Goal: Use online tool/utility

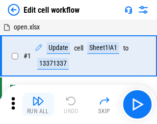
click at [36, 104] on img "button" at bounding box center [38, 101] width 12 height 12
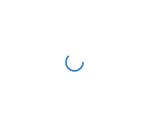
scroll to position [3, 0]
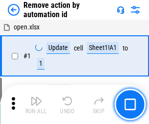
scroll to position [36, 0]
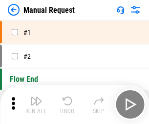
click at [36, 104] on img "button" at bounding box center [36, 101] width 12 height 12
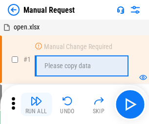
click at [36, 104] on img "button" at bounding box center [36, 101] width 12 height 12
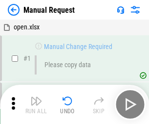
scroll to position [33, 0]
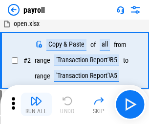
click at [36, 104] on img "button" at bounding box center [36, 101] width 12 height 12
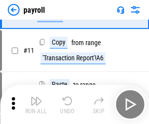
scroll to position [71, 0]
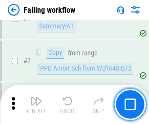
scroll to position [158, 0]
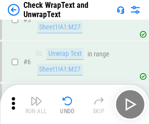
scroll to position [174, 0]
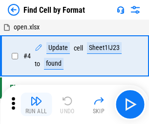
click at [36, 104] on img "button" at bounding box center [36, 101] width 12 height 12
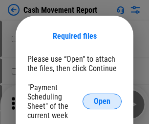
click at [102, 101] on span "Open" at bounding box center [102, 101] width 17 height 8
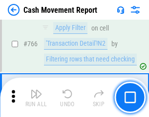
scroll to position [5345, 0]
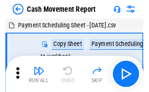
scroll to position [18, 0]
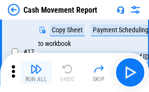
click at [36, 72] on img "button" at bounding box center [36, 69] width 12 height 12
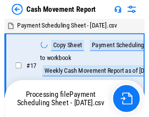
scroll to position [5, 0]
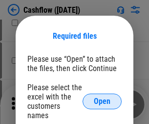
click at [102, 97] on span "Open" at bounding box center [102, 101] width 17 height 8
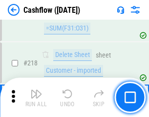
scroll to position [1052, 0]
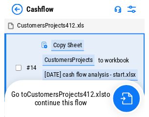
scroll to position [11, 0]
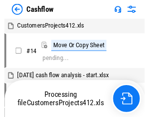
scroll to position [11, 0]
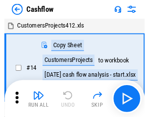
scroll to position [11, 0]
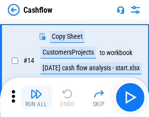
click at [36, 97] on img "button" at bounding box center [36, 94] width 12 height 12
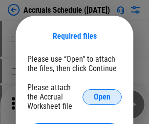
click at [102, 96] on span "Open" at bounding box center [102, 97] width 17 height 8
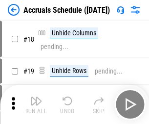
click at [36, 104] on img "button" at bounding box center [36, 101] width 12 height 12
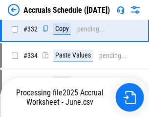
scroll to position [1859, 0]
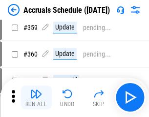
click at [36, 97] on img "button" at bounding box center [36, 94] width 12 height 12
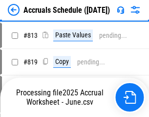
scroll to position [4194, 0]
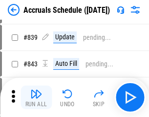
click at [36, 97] on img "button" at bounding box center [36, 94] width 12 height 12
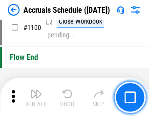
scroll to position [5957, 0]
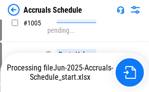
scroll to position [4965, 0]
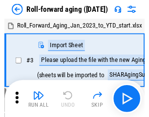
scroll to position [1, 0]
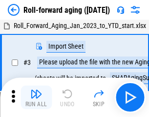
click at [36, 97] on img "button" at bounding box center [36, 94] width 12 height 12
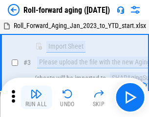
click at [36, 97] on img "button" at bounding box center [36, 94] width 12 height 12
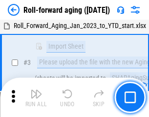
scroll to position [63, 0]
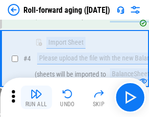
click at [36, 97] on img "button" at bounding box center [36, 94] width 12 height 12
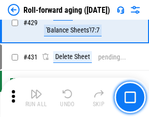
scroll to position [3396, 0]
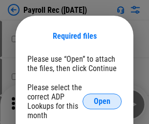
click at [102, 101] on span "Open" at bounding box center [102, 101] width 17 height 8
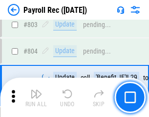
scroll to position [6222, 0]
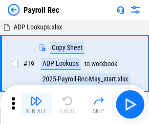
click at [36, 104] on img "button" at bounding box center [36, 101] width 12 height 12
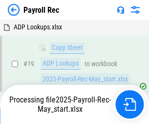
scroll to position [60, 0]
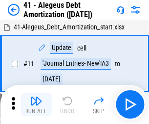
click at [36, 104] on img "button" at bounding box center [36, 101] width 12 height 12
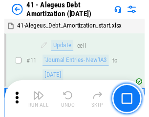
scroll to position [121, 0]
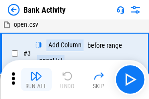
click at [36, 80] on img "button" at bounding box center [36, 77] width 12 height 12
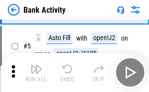
scroll to position [52, 0]
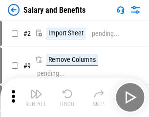
click at [36, 97] on img "button" at bounding box center [36, 94] width 12 height 12
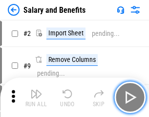
scroll to position [13, 0]
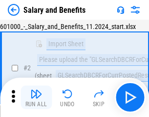
click at [36, 97] on img "button" at bounding box center [36, 94] width 12 height 12
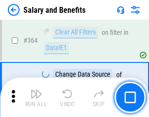
scroll to position [4612, 0]
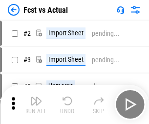
click at [36, 97] on img "button" at bounding box center [36, 101] width 12 height 12
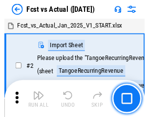
scroll to position [13, 0]
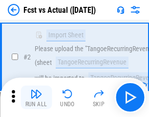
click at [36, 97] on img "button" at bounding box center [36, 94] width 12 height 12
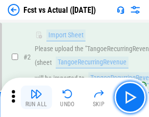
scroll to position [92, 0]
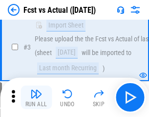
click at [36, 97] on img "button" at bounding box center [36, 94] width 12 height 12
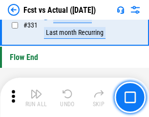
scroll to position [4688, 0]
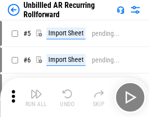
click at [36, 97] on img "button" at bounding box center [36, 94] width 12 height 12
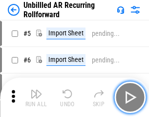
scroll to position [21, 0]
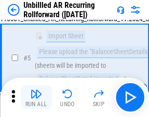
click at [36, 97] on img "button" at bounding box center [36, 94] width 12 height 12
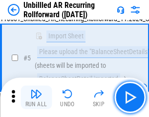
scroll to position [92, 0]
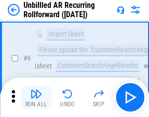
click at [36, 97] on img "button" at bounding box center [36, 94] width 12 height 12
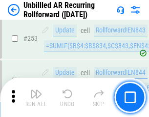
scroll to position [3327, 0]
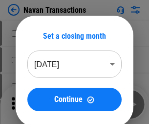
click at [36, 97] on img "button" at bounding box center [36, 101] width 12 height 12
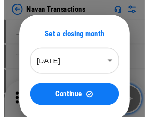
scroll to position [16, 0]
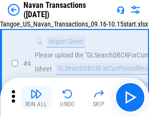
click at [36, 97] on img "button" at bounding box center [36, 94] width 12 height 12
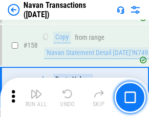
scroll to position [3175, 0]
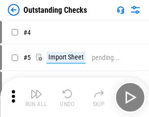
click at [36, 97] on img "button" at bounding box center [36, 94] width 12 height 12
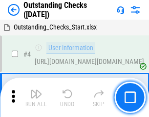
scroll to position [41, 0]
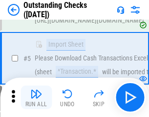
click at [36, 97] on img "button" at bounding box center [36, 94] width 12 height 12
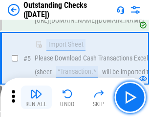
scroll to position [102, 0]
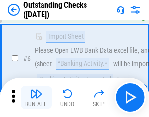
click at [36, 97] on img "button" at bounding box center [36, 94] width 12 height 12
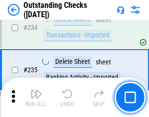
scroll to position [2974, 0]
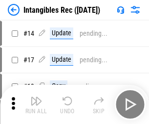
click at [36, 104] on img "button" at bounding box center [36, 101] width 12 height 12
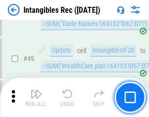
scroll to position [381, 0]
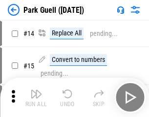
click at [36, 97] on img "button" at bounding box center [36, 94] width 12 height 12
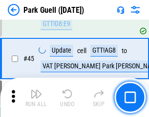
scroll to position [1225, 0]
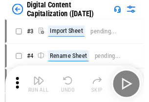
scroll to position [28, 0]
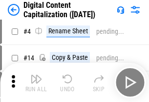
click at [36, 82] on img "button" at bounding box center [36, 79] width 12 height 12
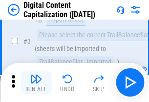
click at [36, 82] on img "button" at bounding box center [36, 79] width 12 height 12
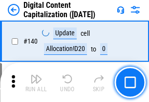
scroll to position [1039, 0]
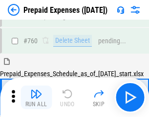
click at [36, 97] on img "button" at bounding box center [36, 94] width 12 height 12
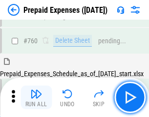
scroll to position [2714, 0]
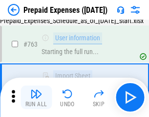
click at [36, 97] on img "button" at bounding box center [36, 94] width 12 height 12
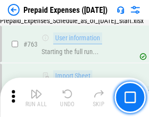
scroll to position [2772, 0]
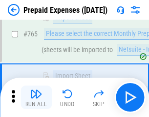
click at [36, 97] on img "button" at bounding box center [36, 94] width 12 height 12
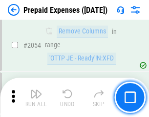
scroll to position [10237, 0]
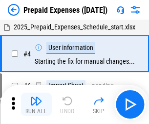
click at [36, 104] on img "button" at bounding box center [36, 101] width 12 height 12
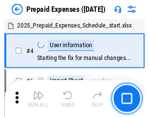
scroll to position [43, 0]
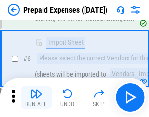
click at [36, 97] on img "button" at bounding box center [36, 94] width 12 height 12
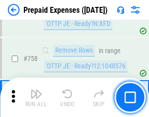
scroll to position [3490, 0]
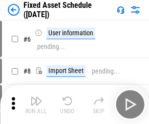
click at [36, 104] on img "button" at bounding box center [36, 101] width 12 height 12
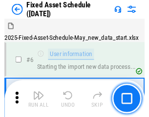
scroll to position [53, 0]
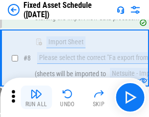
click at [36, 97] on img "button" at bounding box center [36, 94] width 12 height 12
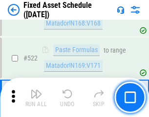
scroll to position [3404, 0]
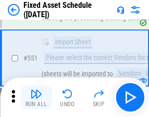
click at [36, 97] on img "button" at bounding box center [36, 94] width 12 height 12
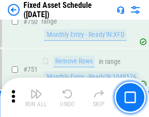
scroll to position [4775, 0]
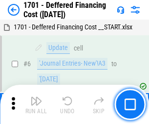
scroll to position [118, 0]
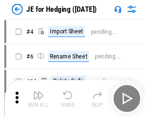
scroll to position [1, 0]
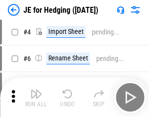
click at [36, 97] on img "button" at bounding box center [36, 94] width 12 height 12
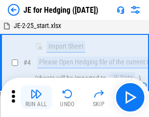
click at [36, 97] on img "button" at bounding box center [36, 94] width 12 height 12
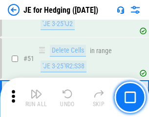
scroll to position [634, 0]
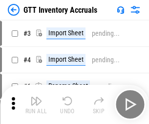
click at [36, 97] on img "button" at bounding box center [36, 101] width 12 height 12
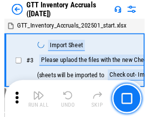
scroll to position [1, 0]
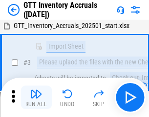
click at [36, 97] on img "button" at bounding box center [36, 94] width 12 height 12
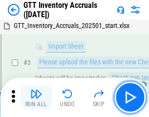
scroll to position [63, 0]
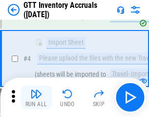
click at [36, 97] on img "button" at bounding box center [36, 94] width 12 height 12
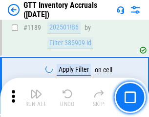
scroll to position [7997, 0]
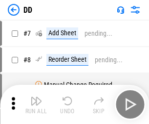
click at [36, 104] on img "button" at bounding box center [36, 101] width 12 height 12
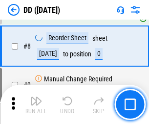
scroll to position [95, 0]
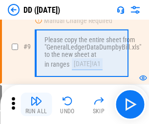
click at [36, 104] on img "button" at bounding box center [36, 101] width 12 height 12
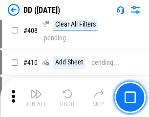
scroll to position [4382, 0]
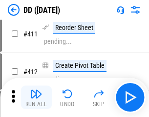
click at [36, 97] on img "button" at bounding box center [36, 94] width 12 height 12
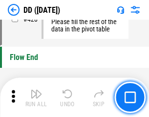
scroll to position [4688, 0]
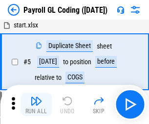
click at [36, 104] on img "button" at bounding box center [36, 101] width 12 height 12
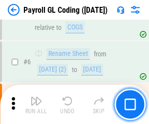
scroll to position [118, 0]
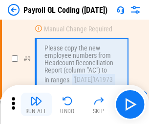
click at [36, 104] on img "button" at bounding box center [36, 101] width 12 height 12
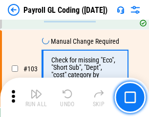
scroll to position [2298, 0]
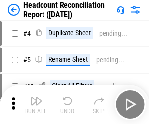
click at [36, 104] on img "button" at bounding box center [36, 101] width 12 height 12
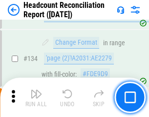
scroll to position [1177, 0]
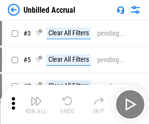
click at [36, 104] on img "button" at bounding box center [36, 101] width 12 height 12
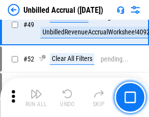
scroll to position [888, 0]
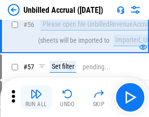
click at [36, 97] on img "button" at bounding box center [36, 94] width 12 height 12
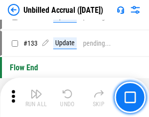
scroll to position [2917, 0]
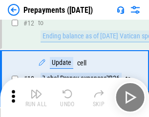
scroll to position [61, 0]
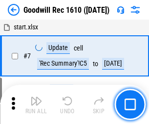
scroll to position [167, 0]
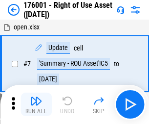
click at [36, 104] on img "button" at bounding box center [36, 101] width 12 height 12
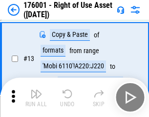
scroll to position [63, 0]
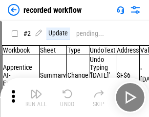
click at [36, 97] on img "button" at bounding box center [36, 94] width 12 height 12
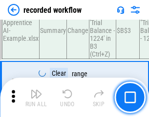
scroll to position [3061, 0]
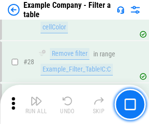
scroll to position [896, 0]
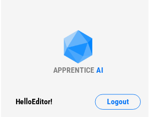
scroll to position [15, 0]
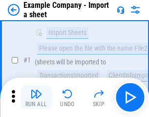
click at [36, 97] on img "button" at bounding box center [36, 94] width 12 height 12
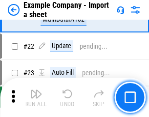
scroll to position [216, 0]
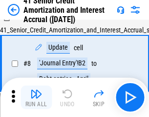
click at [36, 97] on img "button" at bounding box center [36, 94] width 12 height 12
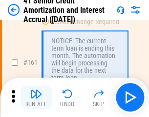
click at [36, 97] on img "button" at bounding box center [36, 94] width 12 height 12
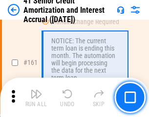
scroll to position [1047, 0]
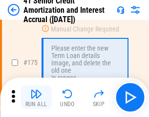
click at [36, 97] on img "button" at bounding box center [36, 94] width 12 height 12
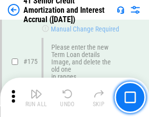
scroll to position [1147, 0]
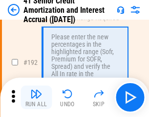
click at [36, 97] on img "button" at bounding box center [36, 94] width 12 height 12
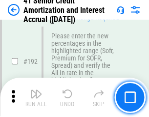
scroll to position [1250, 0]
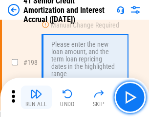
click at [36, 97] on img "button" at bounding box center [36, 94] width 12 height 12
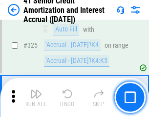
scroll to position [2502, 0]
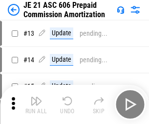
click at [36, 97] on img "button" at bounding box center [36, 101] width 12 height 12
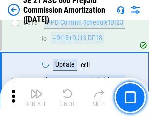
scroll to position [1829, 0]
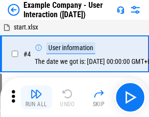
click at [36, 97] on img "button" at bounding box center [36, 94] width 12 height 12
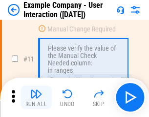
click at [36, 97] on img "button" at bounding box center [36, 94] width 12 height 12
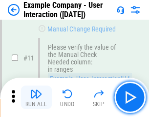
scroll to position [212, 0]
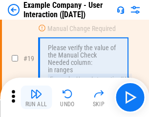
click at [36, 97] on img "button" at bounding box center [36, 94] width 12 height 12
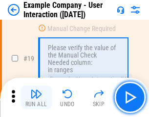
click at [36, 97] on img "button" at bounding box center [36, 94] width 12 height 12
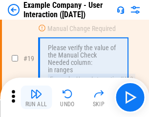
click at [36, 97] on img "button" at bounding box center [36, 94] width 12 height 12
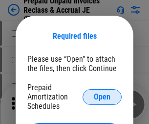
click at [102, 96] on span "Open" at bounding box center [102, 97] width 17 height 8
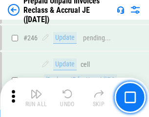
scroll to position [1322, 0]
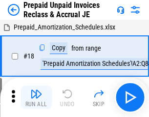
click at [36, 97] on img "button" at bounding box center [36, 94] width 12 height 12
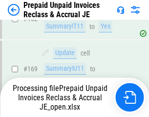
scroll to position [1322, 0]
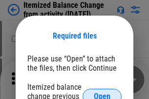
click at [102, 93] on span "Open" at bounding box center [102, 97] width 17 height 8
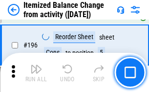
scroll to position [1885, 0]
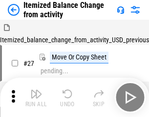
scroll to position [15, 0]
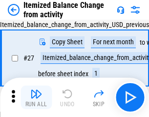
click at [36, 97] on img "button" at bounding box center [36, 94] width 12 height 12
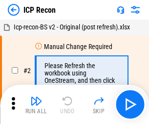
scroll to position [4, 0]
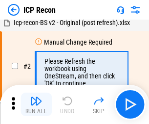
click at [36, 104] on img "button" at bounding box center [36, 101] width 12 height 12
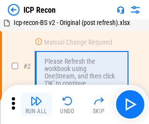
click at [36, 104] on img "button" at bounding box center [36, 101] width 12 height 12
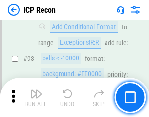
scroll to position [1030, 0]
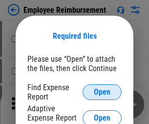
click at [102, 92] on span "Open" at bounding box center [102, 92] width 17 height 8
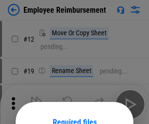
scroll to position [86, 0]
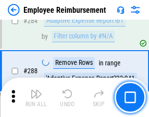
scroll to position [2662, 0]
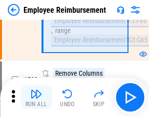
click at [36, 97] on img "button" at bounding box center [36, 94] width 12 height 12
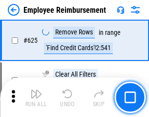
scroll to position [5864, 0]
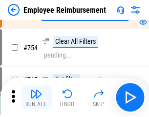
click at [36, 97] on img "button" at bounding box center [36, 94] width 12 height 12
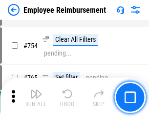
scroll to position [6871, 0]
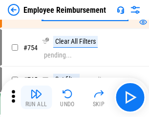
click at [36, 97] on img "button" at bounding box center [36, 94] width 12 height 12
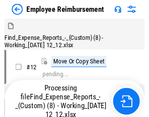
scroll to position [33, 0]
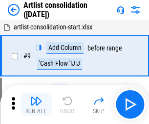
click at [36, 104] on img "button" at bounding box center [36, 101] width 12 height 12
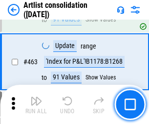
scroll to position [4288, 0]
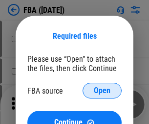
click at [102, 91] on span "Open" at bounding box center [102, 91] width 17 height 8
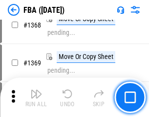
scroll to position [10518, 0]
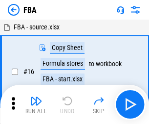
scroll to position [10, 0]
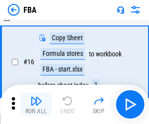
click at [36, 104] on img "button" at bounding box center [36, 101] width 12 height 12
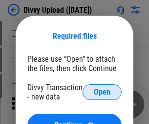
click at [102, 92] on span "Open" at bounding box center [102, 92] width 17 height 8
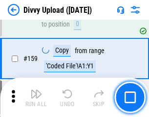
scroll to position [1014, 0]
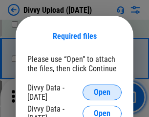
click at [102, 92] on span "Open" at bounding box center [102, 92] width 17 height 8
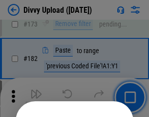
scroll to position [1099, 0]
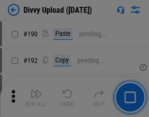
scroll to position [1236, 0]
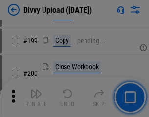
scroll to position [1424, 0]
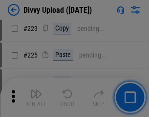
scroll to position [1954, 0]
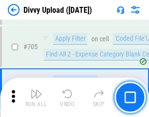
scroll to position [6700, 0]
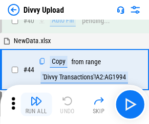
click at [36, 104] on img "button" at bounding box center [36, 101] width 12 height 12
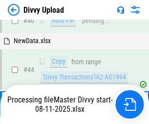
scroll to position [108, 0]
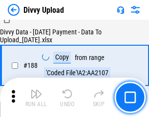
scroll to position [1153, 0]
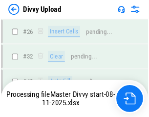
scroll to position [1014, 0]
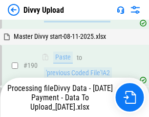
scroll to position [1312, 0]
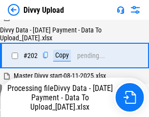
scroll to position [1585, 0]
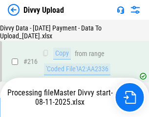
scroll to position [2017, 0]
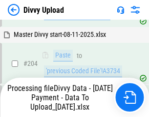
scroll to position [1744, 0]
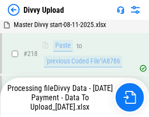
scroll to position [2176, 0]
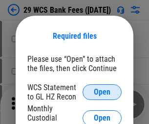
click at [102, 92] on span "Open" at bounding box center [102, 92] width 17 height 8
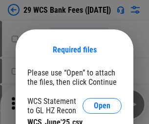
scroll to position [14, 0]
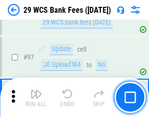
scroll to position [954, 0]
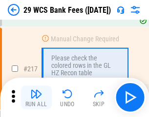
click at [36, 97] on img "button" at bounding box center [36, 94] width 12 height 12
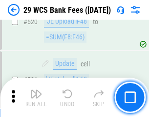
scroll to position [5054, 0]
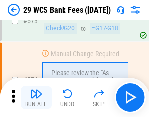
click at [36, 97] on img "button" at bounding box center [36, 94] width 12 height 12
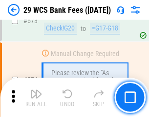
scroll to position [5424, 0]
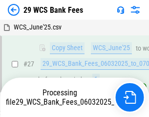
scroll to position [195, 0]
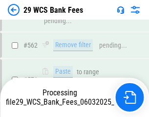
scroll to position [5412, 0]
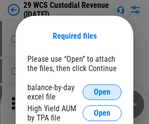
click at [102, 92] on span "Open" at bounding box center [102, 92] width 17 height 8
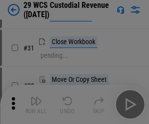
scroll to position [210, 0]
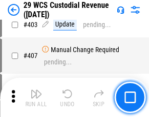
scroll to position [4536, 0]
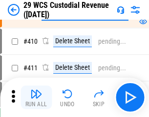
click at [36, 97] on img "button" at bounding box center [36, 94] width 12 height 12
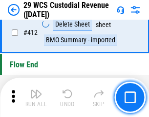
scroll to position [4677, 0]
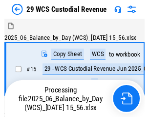
scroll to position [24, 0]
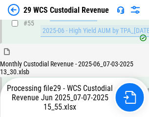
scroll to position [1023, 0]
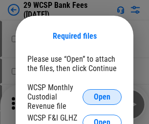
click at [102, 96] on span "Open" at bounding box center [102, 97] width 17 height 8
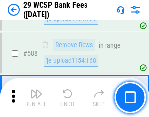
scroll to position [3855, 0]
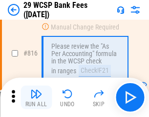
click at [36, 97] on img "button" at bounding box center [36, 94] width 12 height 12
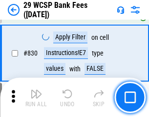
scroll to position [6214, 0]
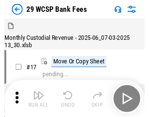
scroll to position [24, 0]
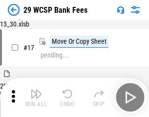
click at [36, 97] on img "button" at bounding box center [36, 94] width 12 height 12
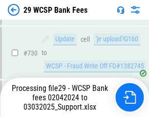
scroll to position [4982, 0]
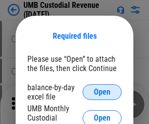
click at [102, 92] on span "Open" at bounding box center [102, 92] width 17 height 8
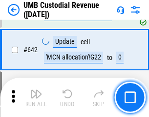
scroll to position [5072, 0]
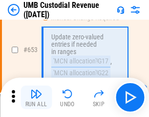
click at [36, 97] on img "button" at bounding box center [36, 94] width 12 height 12
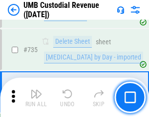
scroll to position [5989, 0]
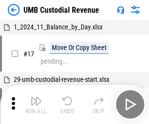
click at [36, 104] on img "button" at bounding box center [36, 101] width 12 height 12
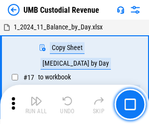
scroll to position [7, 0]
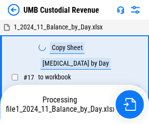
scroll to position [7, 0]
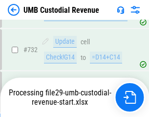
scroll to position [5924, 0]
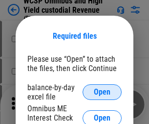
click at [102, 92] on span "Open" at bounding box center [102, 92] width 17 height 8
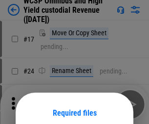
scroll to position [77, 0]
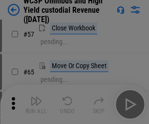
scroll to position [427, 0]
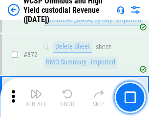
scroll to position [8289, 0]
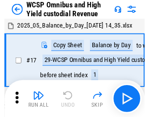
scroll to position [5, 0]
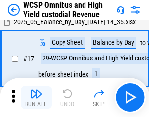
click at [36, 97] on img "button" at bounding box center [36, 94] width 12 height 12
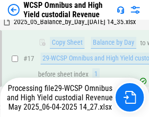
scroll to position [204, 0]
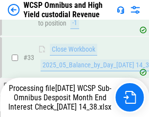
scroll to position [485, 0]
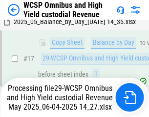
scroll to position [204, 0]
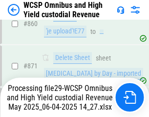
scroll to position [8266, 0]
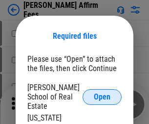
click at [102, 93] on span "Open" at bounding box center [102, 97] width 17 height 8
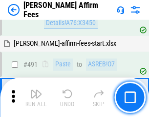
scroll to position [2663, 0]
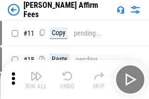
click at [36, 72] on img "button" at bounding box center [36, 77] width 12 height 12
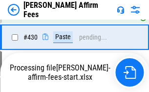
scroll to position [2223, 0]
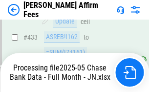
scroll to position [2625, 0]
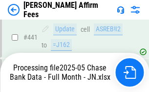
scroll to position [2569, 0]
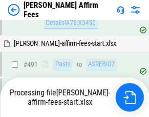
scroll to position [2663, 0]
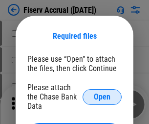
click at [102, 93] on span "Open" at bounding box center [102, 97] width 17 height 8
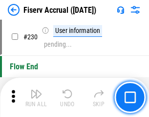
scroll to position [3103, 0]
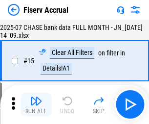
click at [36, 104] on img "button" at bounding box center [36, 101] width 12 height 12
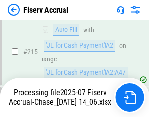
scroll to position [2972, 0]
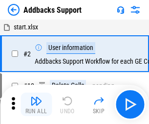
click at [36, 97] on img "button" at bounding box center [36, 101] width 12 height 12
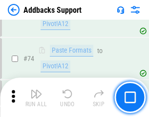
scroll to position [713, 0]
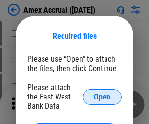
click at [102, 96] on span "Open" at bounding box center [102, 97] width 17 height 8
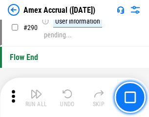
scroll to position [3050, 0]
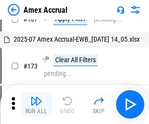
click at [36, 104] on img "button" at bounding box center [36, 101] width 12 height 12
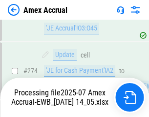
scroll to position [2855, 0]
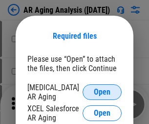
click at [102, 91] on span "Open" at bounding box center [102, 92] width 17 height 8
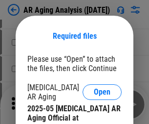
scroll to position [295, 0]
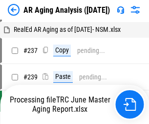
scroll to position [10, 0]
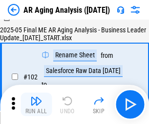
click at [36, 104] on img "button" at bounding box center [36, 101] width 12 height 12
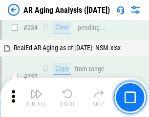
scroll to position [1518, 0]
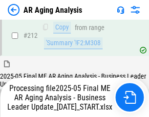
scroll to position [1507, 0]
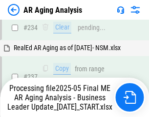
scroll to position [1547, 0]
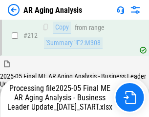
scroll to position [1507, 0]
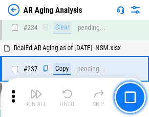
scroll to position [1507, 0]
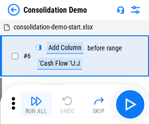
click at [36, 104] on img "button" at bounding box center [36, 101] width 12 height 12
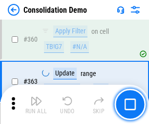
scroll to position [3283, 0]
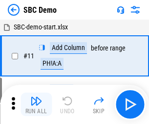
click at [36, 104] on img "button" at bounding box center [36, 101] width 12 height 12
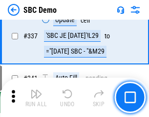
scroll to position [2576, 0]
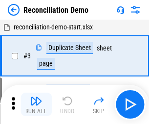
click at [36, 104] on img "button" at bounding box center [36, 101] width 12 height 12
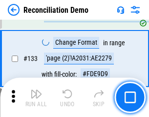
scroll to position [1163, 0]
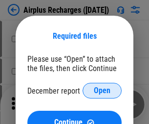
click at [102, 91] on span "Open" at bounding box center [102, 91] width 17 height 8
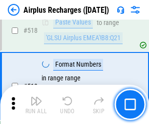
scroll to position [4214, 0]
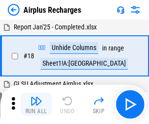
click at [36, 104] on img "button" at bounding box center [36, 101] width 12 height 12
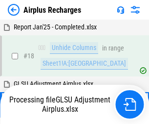
scroll to position [43, 0]
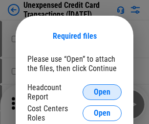
click at [102, 92] on span "Open" at bounding box center [102, 92] width 17 height 8
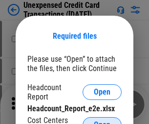
click at [102, 121] on span "Open" at bounding box center [102, 125] width 17 height 8
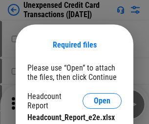
scroll to position [9, 0]
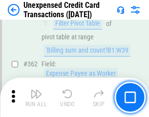
scroll to position [2519, 0]
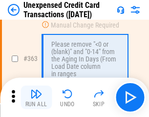
click at [36, 97] on img "button" at bounding box center [36, 94] width 12 height 12
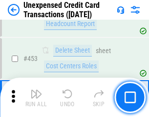
scroll to position [3340, 0]
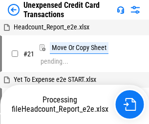
scroll to position [15, 0]
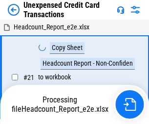
scroll to position [15, 0]
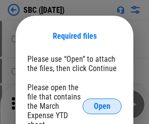
click at [102, 106] on span "Open" at bounding box center [102, 106] width 17 height 8
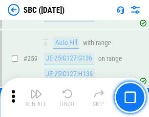
scroll to position [1914, 0]
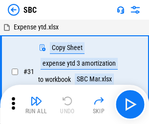
scroll to position [10, 0]
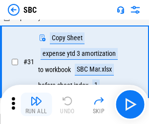
click at [36, 104] on img "button" at bounding box center [36, 101] width 12 height 12
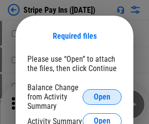
click at [102, 96] on span "Open" at bounding box center [102, 97] width 17 height 8
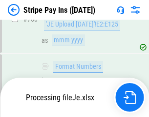
scroll to position [5157, 0]
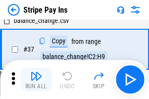
click at [36, 80] on img "button" at bounding box center [36, 77] width 12 height 12
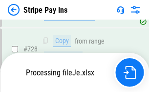
scroll to position [5136, 0]
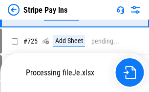
scroll to position [5136, 0]
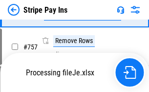
scroll to position [5136, 0]
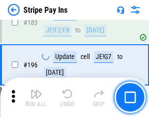
scroll to position [1326, 0]
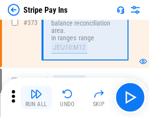
click at [36, 97] on img "button" at bounding box center [36, 94] width 12 height 12
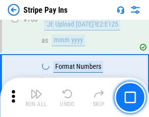
scroll to position [5123, 0]
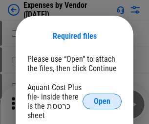
click at [102, 101] on span "Open" at bounding box center [102, 101] width 17 height 8
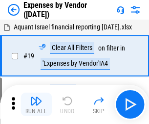
click at [36, 104] on img "button" at bounding box center [36, 101] width 12 height 12
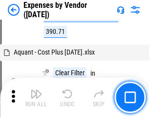
scroll to position [966, 0]
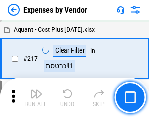
scroll to position [1006, 0]
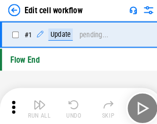
click at [36, 104] on img "button" at bounding box center [38, 101] width 12 height 12
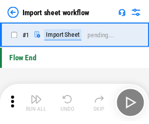
scroll to position [3, 0]
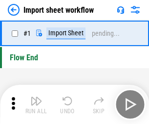
click at [36, 104] on img "button" at bounding box center [36, 101] width 12 height 12
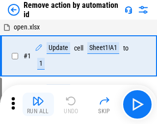
click at [36, 104] on img "button" at bounding box center [38, 101] width 12 height 12
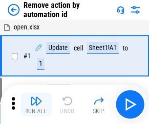
scroll to position [36, 0]
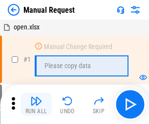
click at [36, 104] on img "button" at bounding box center [36, 101] width 12 height 12
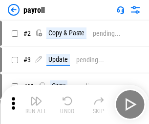
click at [36, 104] on img "button" at bounding box center [36, 101] width 12 height 12
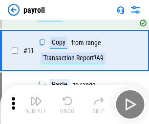
scroll to position [71, 0]
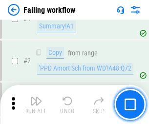
scroll to position [158, 0]
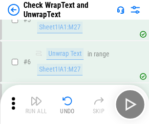
scroll to position [174, 0]
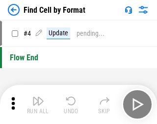
click at [36, 104] on img "button" at bounding box center [38, 101] width 12 height 12
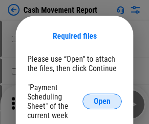
click at [102, 101] on span "Open" at bounding box center [102, 101] width 17 height 8
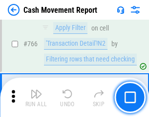
scroll to position [5345, 0]
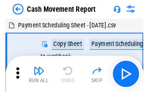
scroll to position [18, 0]
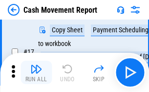
click at [36, 72] on img "button" at bounding box center [36, 69] width 12 height 12
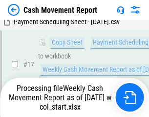
scroll to position [154, 0]
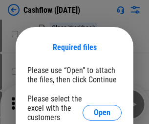
scroll to position [107, 0]
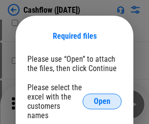
click at [102, 97] on span "Open" at bounding box center [102, 101] width 17 height 8
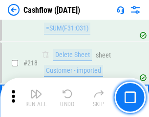
scroll to position [1052, 0]
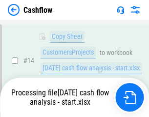
scroll to position [147, 0]
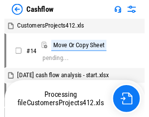
scroll to position [11, 0]
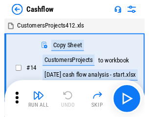
scroll to position [11, 0]
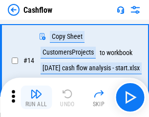
click at [36, 97] on img "button" at bounding box center [36, 94] width 12 height 12
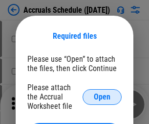
click at [102, 96] on span "Open" at bounding box center [102, 97] width 17 height 8
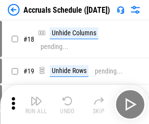
click at [36, 104] on img "button" at bounding box center [36, 101] width 12 height 12
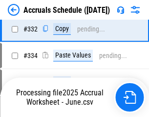
scroll to position [1859, 0]
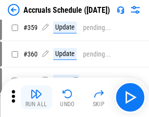
click at [36, 97] on img "button" at bounding box center [36, 94] width 12 height 12
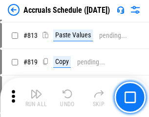
scroll to position [4194, 0]
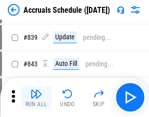
click at [36, 97] on img "button" at bounding box center [36, 94] width 12 height 12
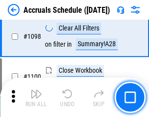
scroll to position [5957, 0]
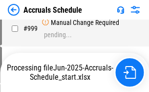
scroll to position [5655, 0]
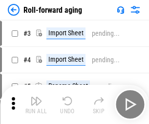
click at [36, 97] on img "button" at bounding box center [36, 101] width 12 height 12
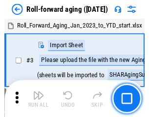
scroll to position [1, 0]
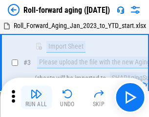
click at [36, 97] on img "button" at bounding box center [36, 94] width 12 height 12
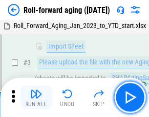
scroll to position [63, 0]
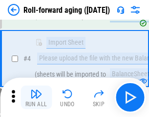
click at [36, 97] on img "button" at bounding box center [36, 94] width 12 height 12
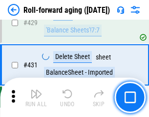
scroll to position [3396, 0]
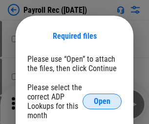
click at [102, 101] on span "Open" at bounding box center [102, 101] width 17 height 8
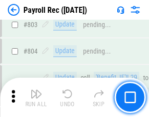
scroll to position [6222, 0]
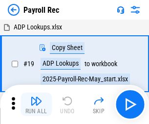
click at [36, 104] on img "button" at bounding box center [36, 101] width 12 height 12
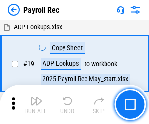
scroll to position [60, 0]
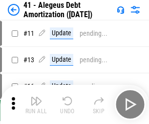
click at [36, 104] on img "button" at bounding box center [36, 101] width 12 height 12
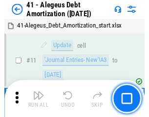
scroll to position [121, 0]
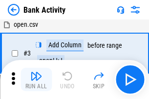
click at [36, 80] on img "button" at bounding box center [36, 77] width 12 height 12
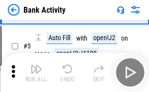
scroll to position [52, 0]
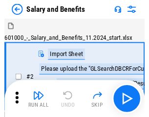
scroll to position [13, 0]
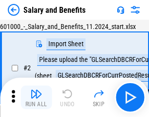
click at [36, 97] on img "button" at bounding box center [36, 94] width 12 height 12
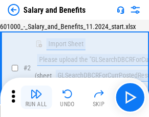
click at [36, 97] on img "button" at bounding box center [36, 94] width 12 height 12
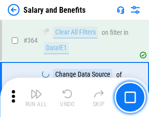
scroll to position [4612, 0]
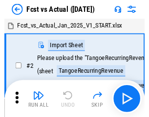
scroll to position [13, 0]
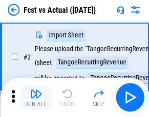
click at [36, 97] on img "button" at bounding box center [36, 94] width 12 height 12
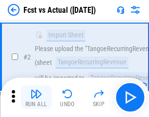
click at [36, 97] on img "button" at bounding box center [36, 94] width 12 height 12
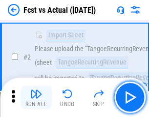
scroll to position [92, 0]
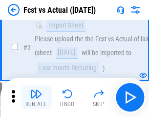
click at [36, 97] on img "button" at bounding box center [36, 94] width 12 height 12
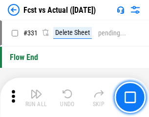
scroll to position [4688, 0]
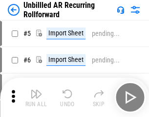
click at [36, 97] on img "button" at bounding box center [36, 94] width 12 height 12
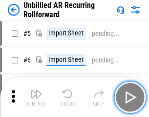
scroll to position [21, 0]
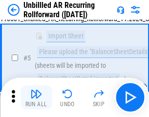
click at [36, 97] on img "button" at bounding box center [36, 94] width 12 height 12
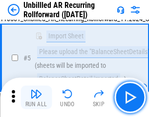
scroll to position [92, 0]
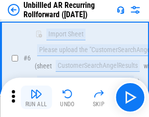
click at [36, 97] on img "button" at bounding box center [36, 94] width 12 height 12
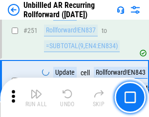
scroll to position [3327, 0]
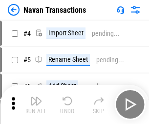
click at [36, 97] on img "button" at bounding box center [36, 101] width 12 height 12
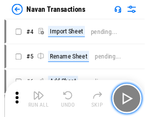
scroll to position [16, 0]
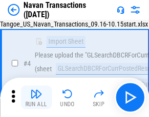
click at [36, 97] on img "button" at bounding box center [36, 94] width 12 height 12
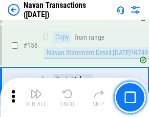
scroll to position [3175, 0]
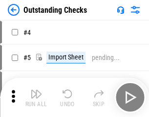
click at [36, 97] on img "button" at bounding box center [36, 94] width 12 height 12
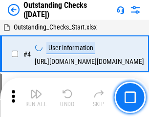
scroll to position [41, 0]
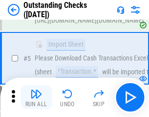
click at [36, 97] on img "button" at bounding box center [36, 94] width 12 height 12
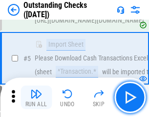
scroll to position [102, 0]
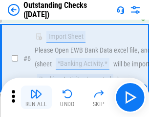
click at [36, 97] on img "button" at bounding box center [36, 94] width 12 height 12
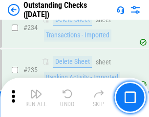
scroll to position [2974, 0]
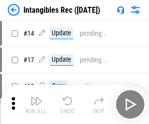
click at [36, 104] on img "button" at bounding box center [36, 101] width 12 height 12
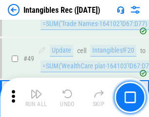
scroll to position [381, 0]
